Goal: Entertainment & Leisure: Consume media (video, audio)

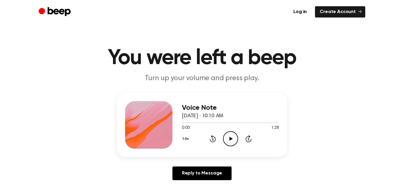
click at [231, 138] on icon at bounding box center [230, 138] width 3 height 4
